Goal: Task Accomplishment & Management: Use online tool/utility

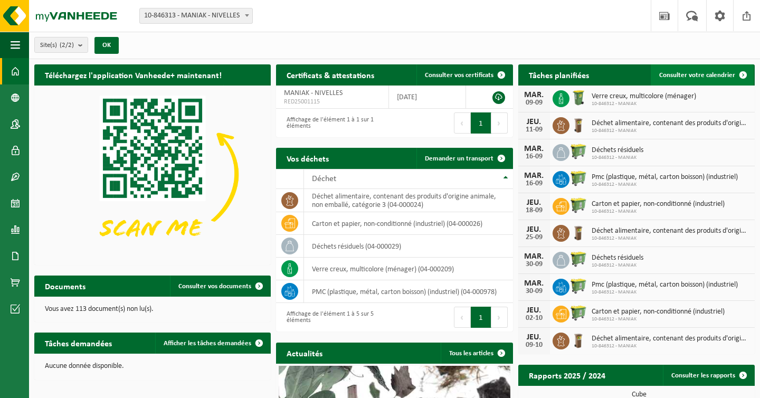
click at [707, 72] on span "Consulter votre calendrier" at bounding box center [697, 75] width 76 height 7
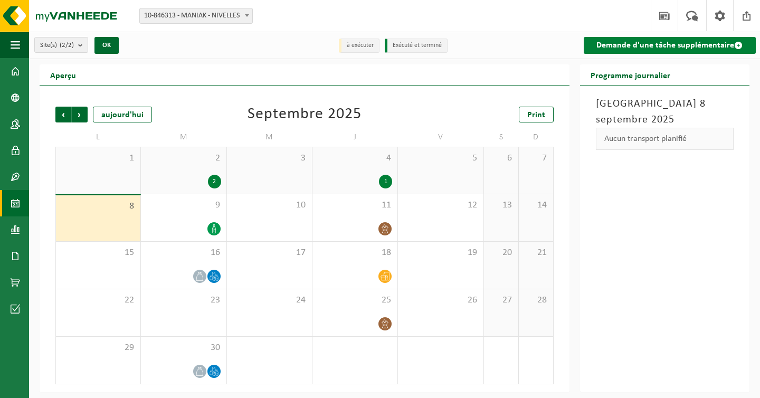
click at [703, 48] on link "Demande d'une tâche supplémentaire" at bounding box center [670, 45] width 172 height 17
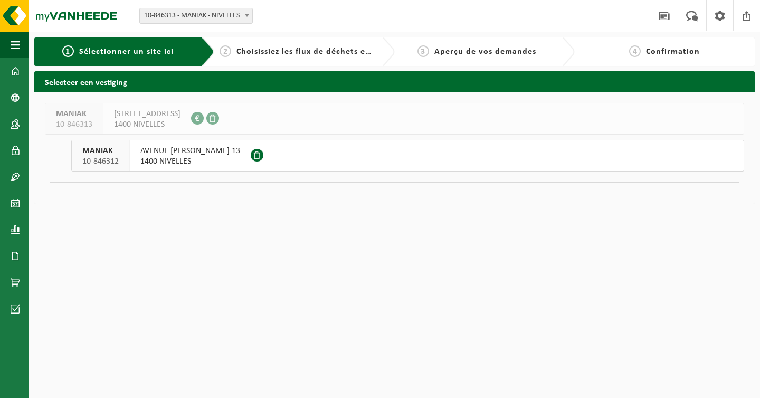
click at [338, 161] on button "MANIAK 10-846312 AVENUE JEAN MONNET 13 1400 NIVELLES" at bounding box center [407, 156] width 673 height 32
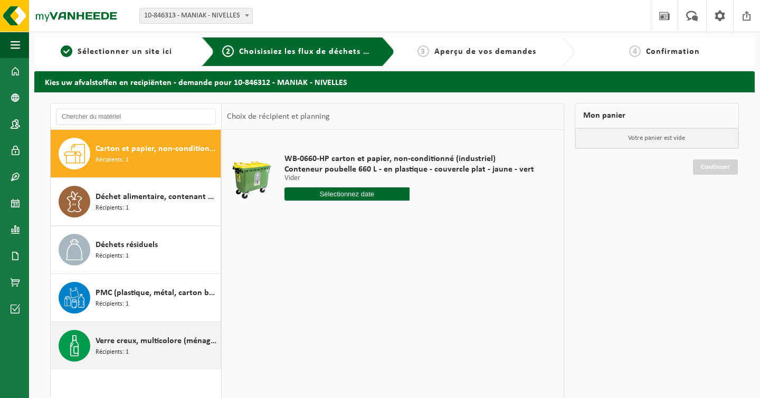
click at [137, 351] on div "Verre creux, multicolore (ménager) Récipients: 1" at bounding box center [157, 346] width 122 height 32
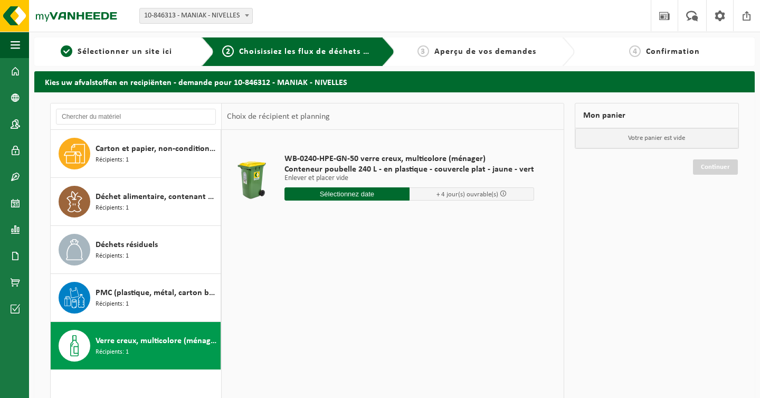
scroll to position [36, 0]
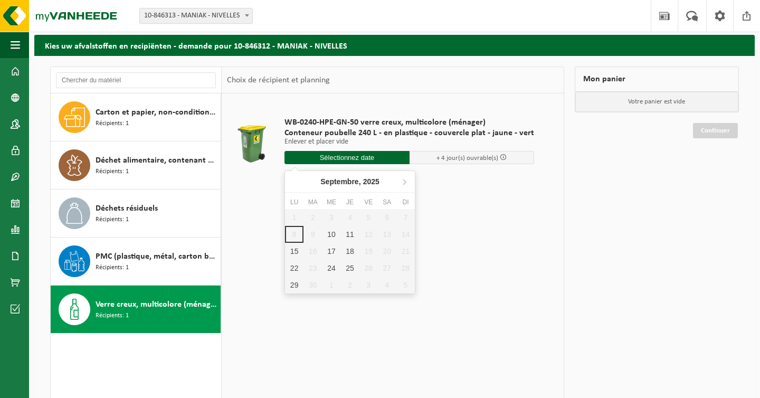
click at [351, 161] on input "text" at bounding box center [347, 157] width 125 height 13
click at [500, 157] on span at bounding box center [503, 157] width 7 height 7
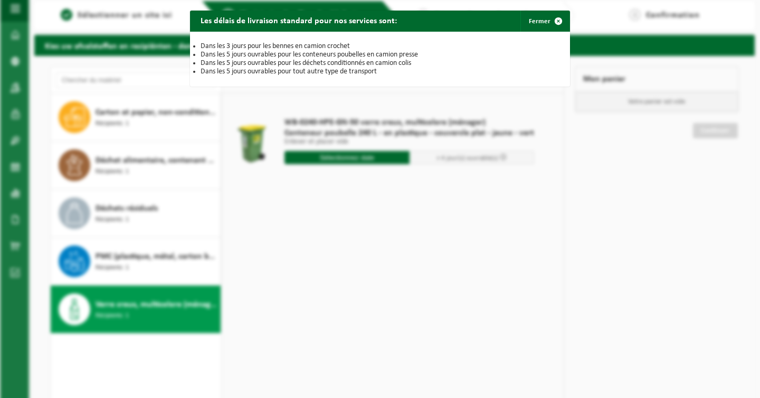
click at [447, 249] on div "Les délais de livraison standard pour nos services sont: Fermer Dans les 3 jour…" at bounding box center [380, 199] width 760 height 398
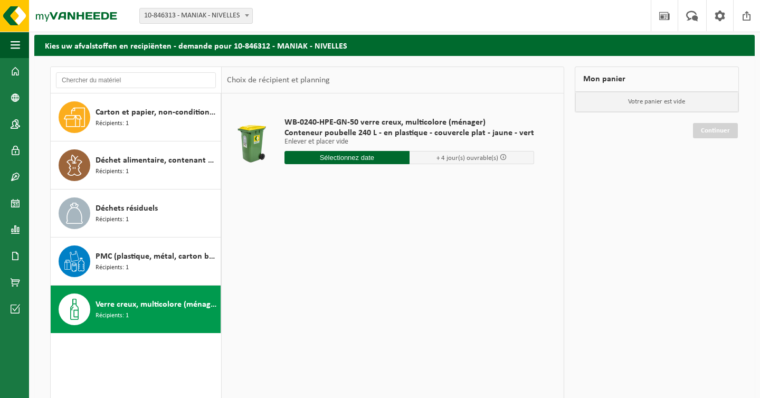
click at [476, 157] on span "+ 4 jour(s) ouvrable(s)" at bounding box center [468, 158] width 62 height 7
click at [500, 156] on span at bounding box center [503, 157] width 7 height 7
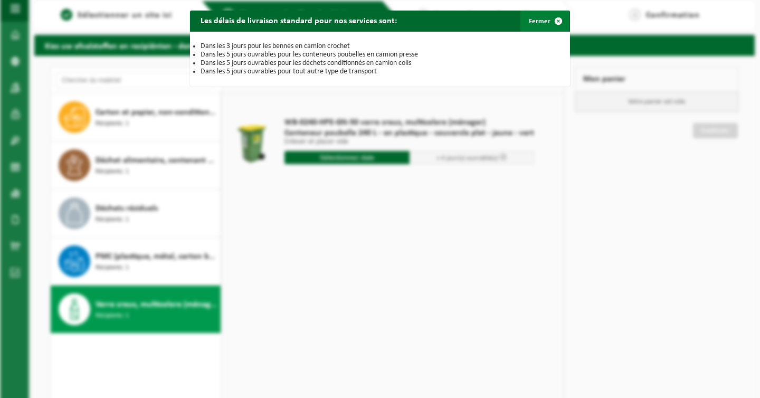
click at [561, 23] on span "button" at bounding box center [558, 21] width 21 height 21
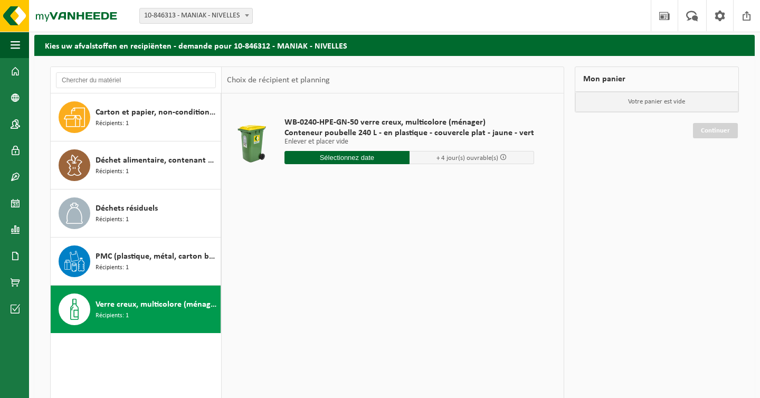
scroll to position [0, 0]
